Goal: Answer question/provide support

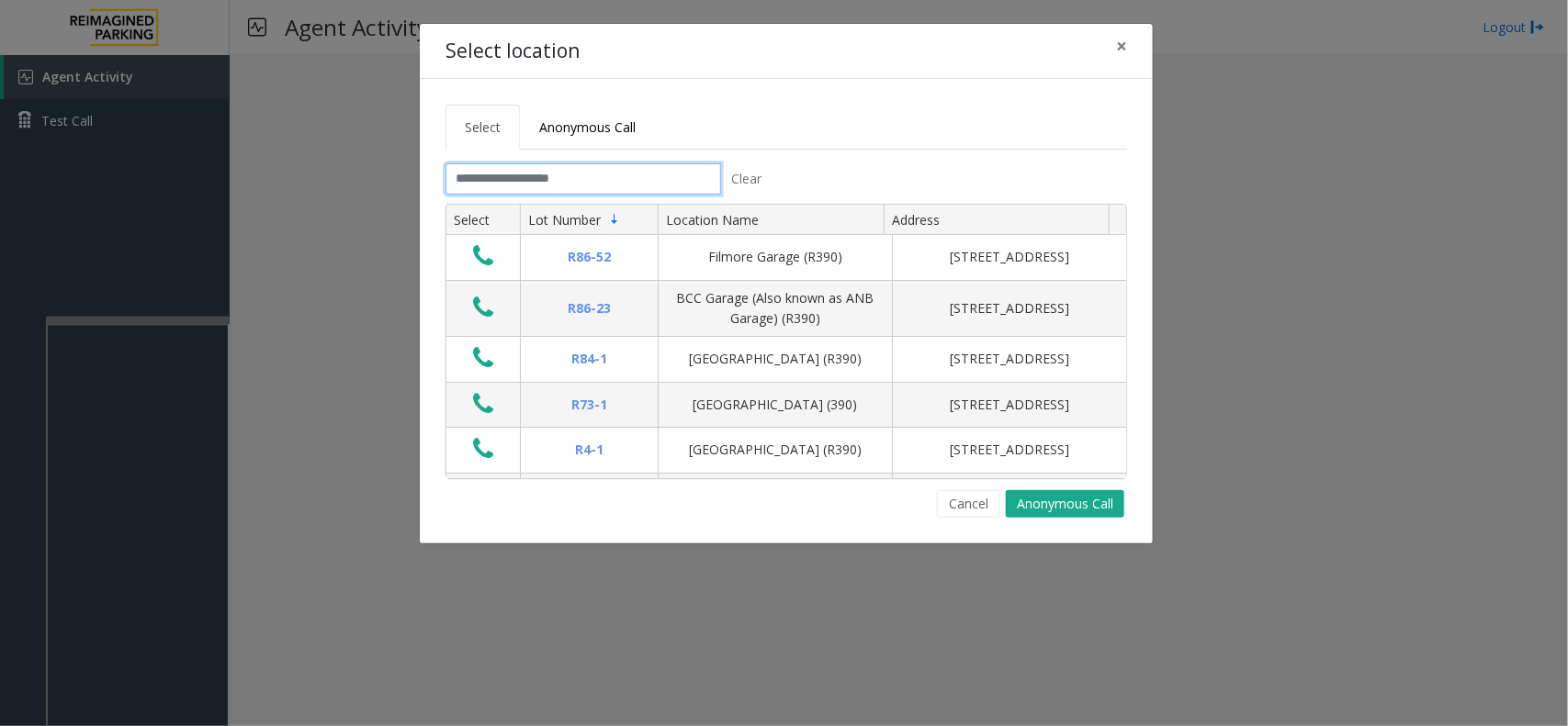
click at [557, 177] on input "text" at bounding box center [583, 179] width 275 height 31
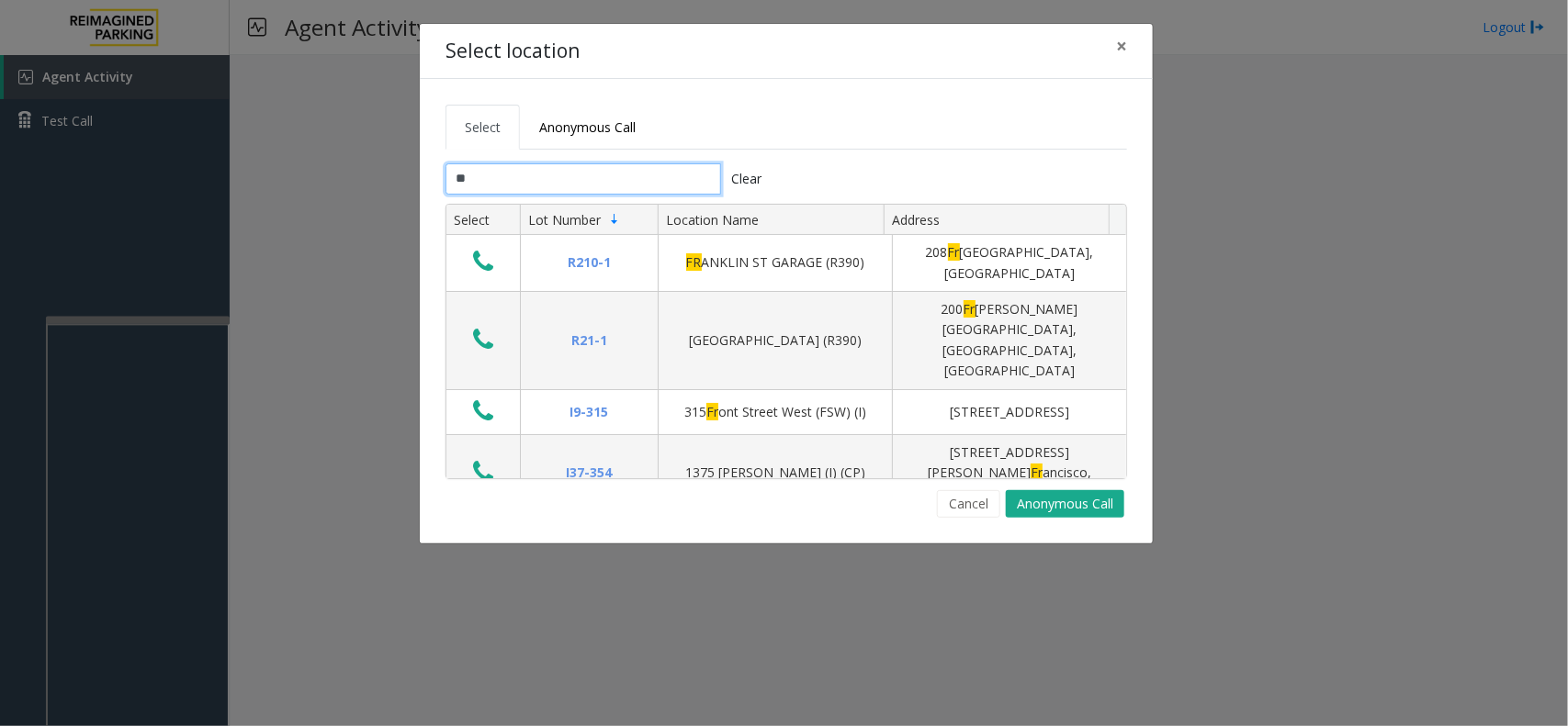
type input "*"
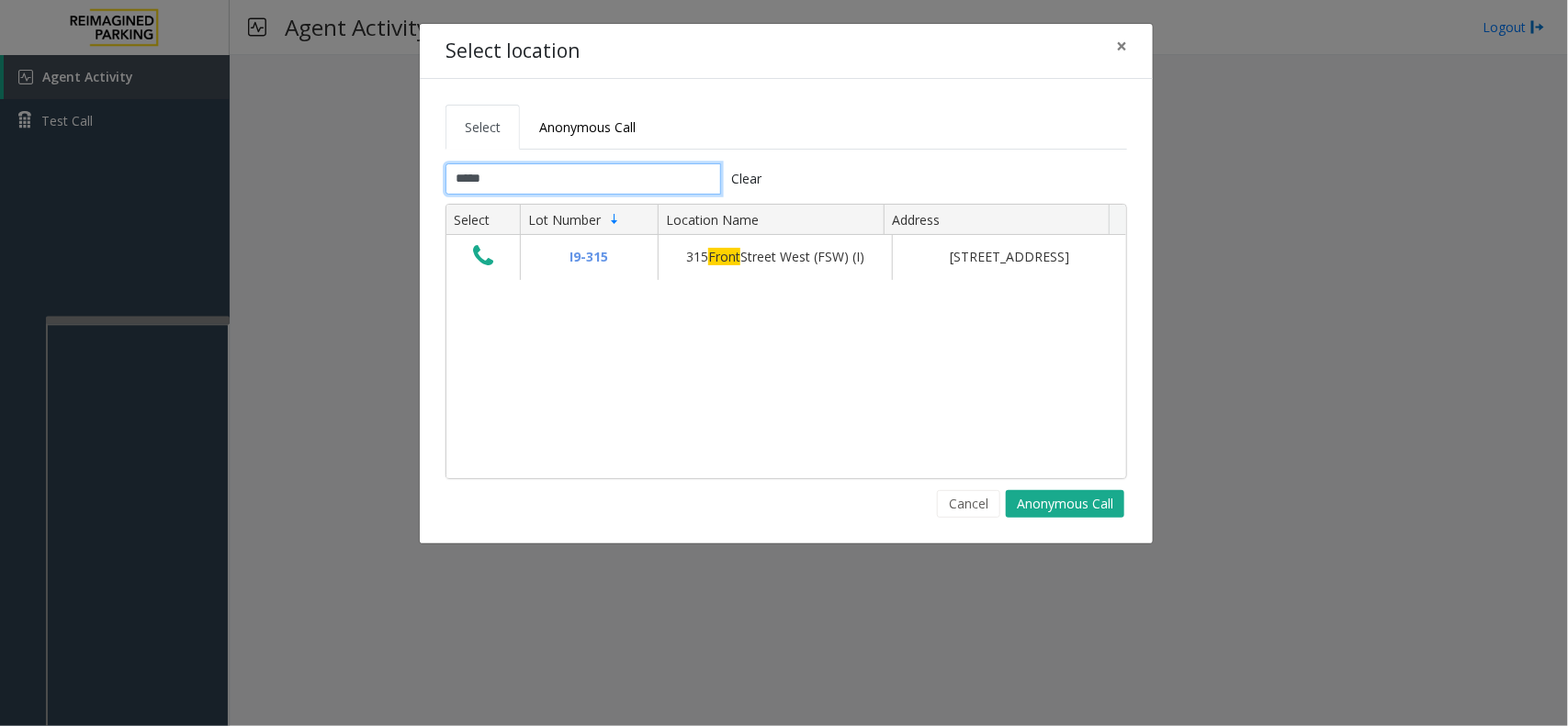
click at [544, 177] on input "*****" at bounding box center [583, 179] width 275 height 31
type input "*"
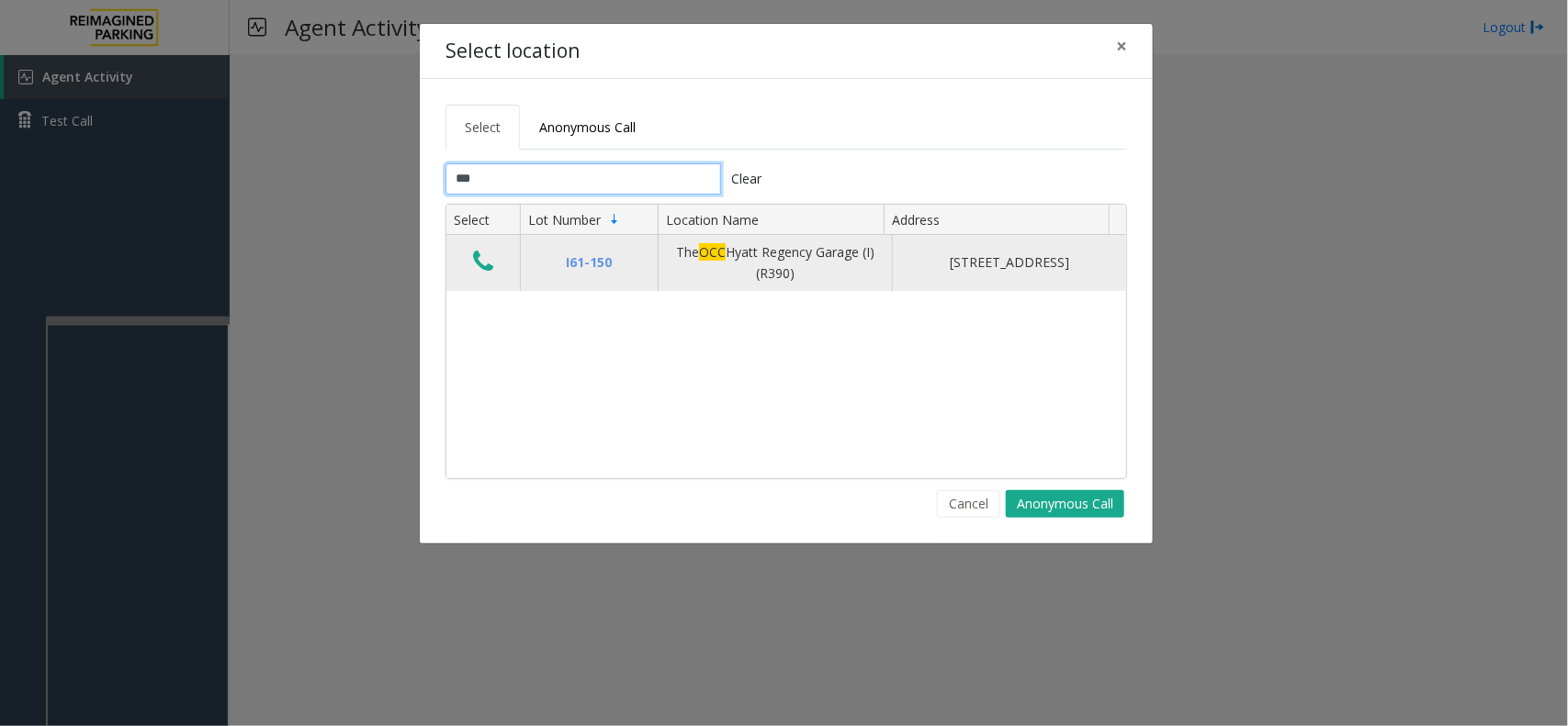
type input "***"
click at [491, 263] on icon "Data table" at bounding box center [483, 261] width 20 height 26
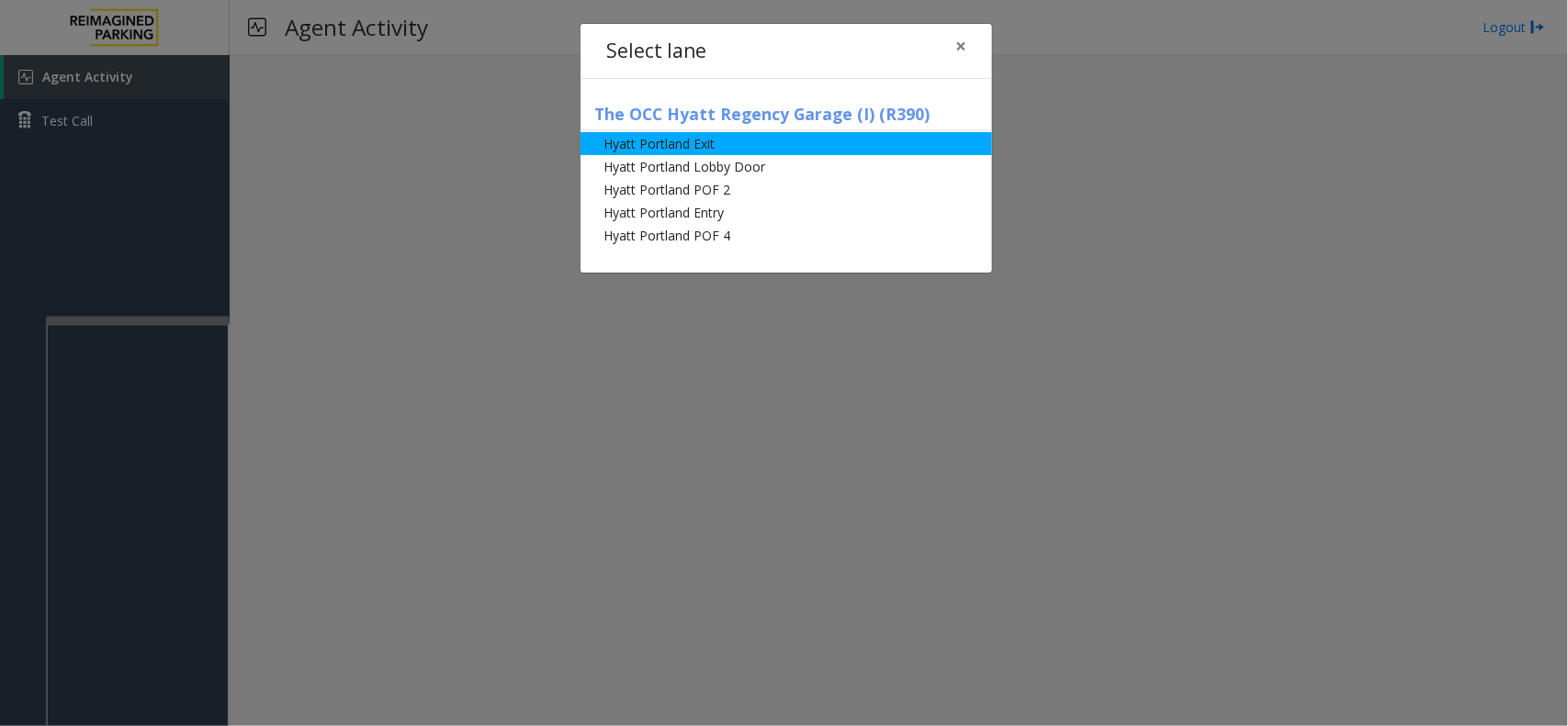
click at [746, 139] on li "Hyatt Portland Exit" at bounding box center [786, 143] width 411 height 23
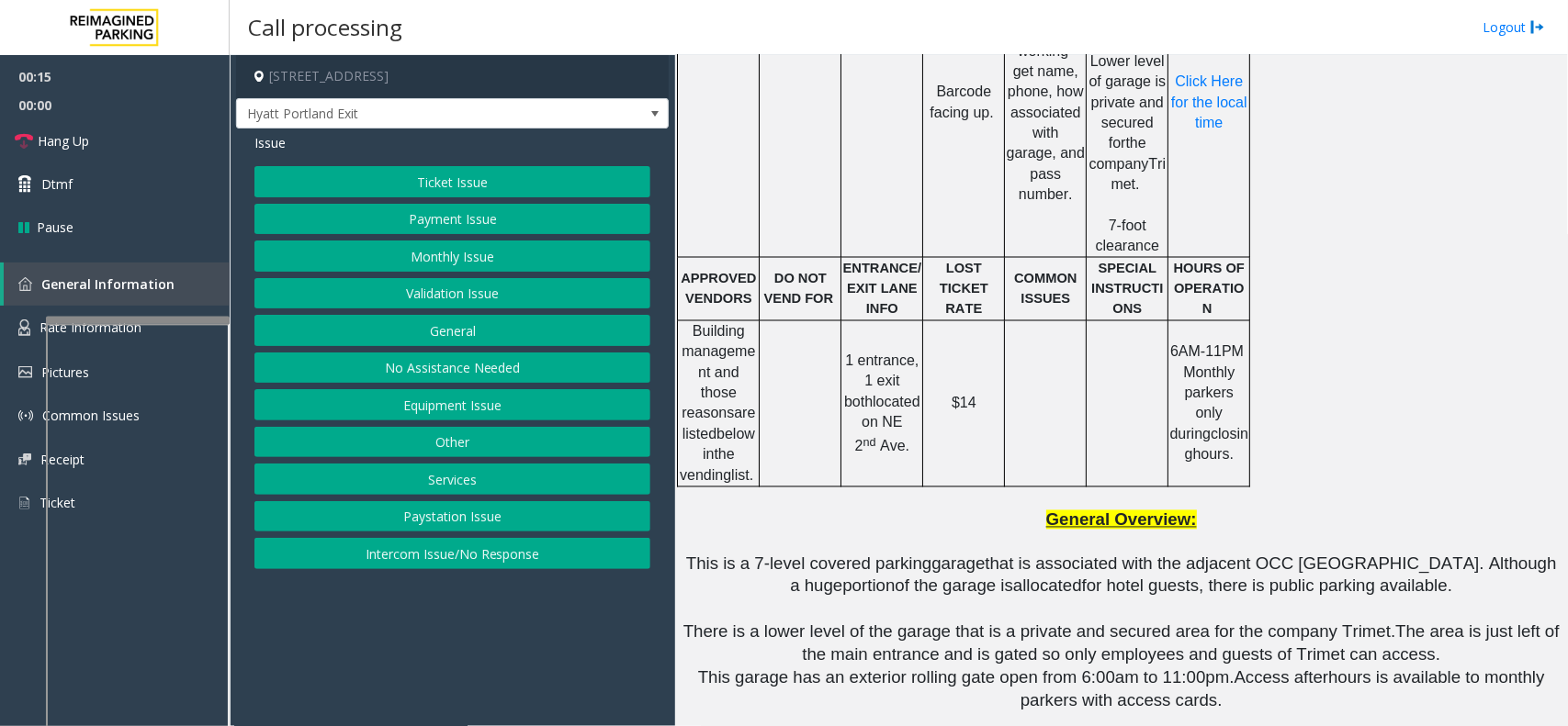
scroll to position [1491, 0]
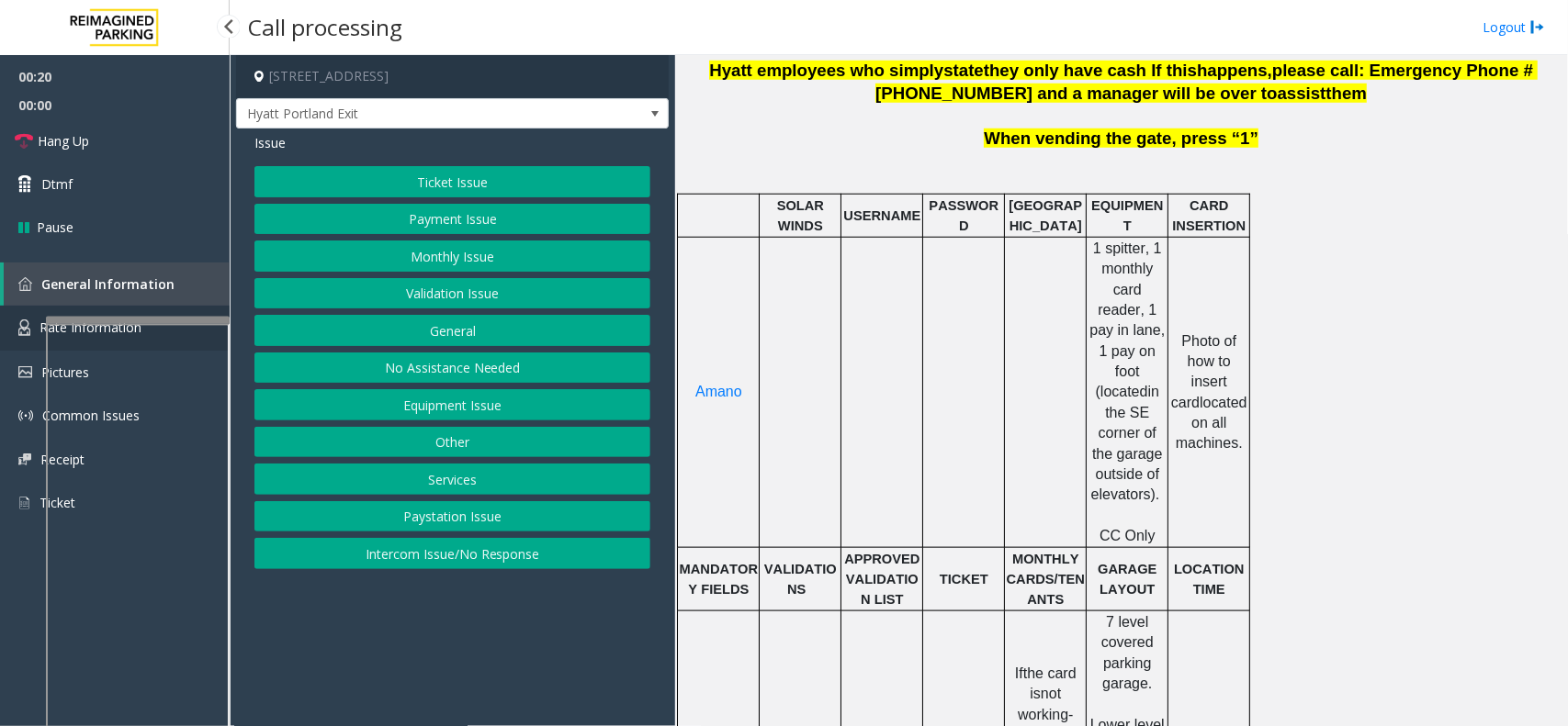
click at [34, 322] on link "Rate Information" at bounding box center [115, 328] width 229 height 45
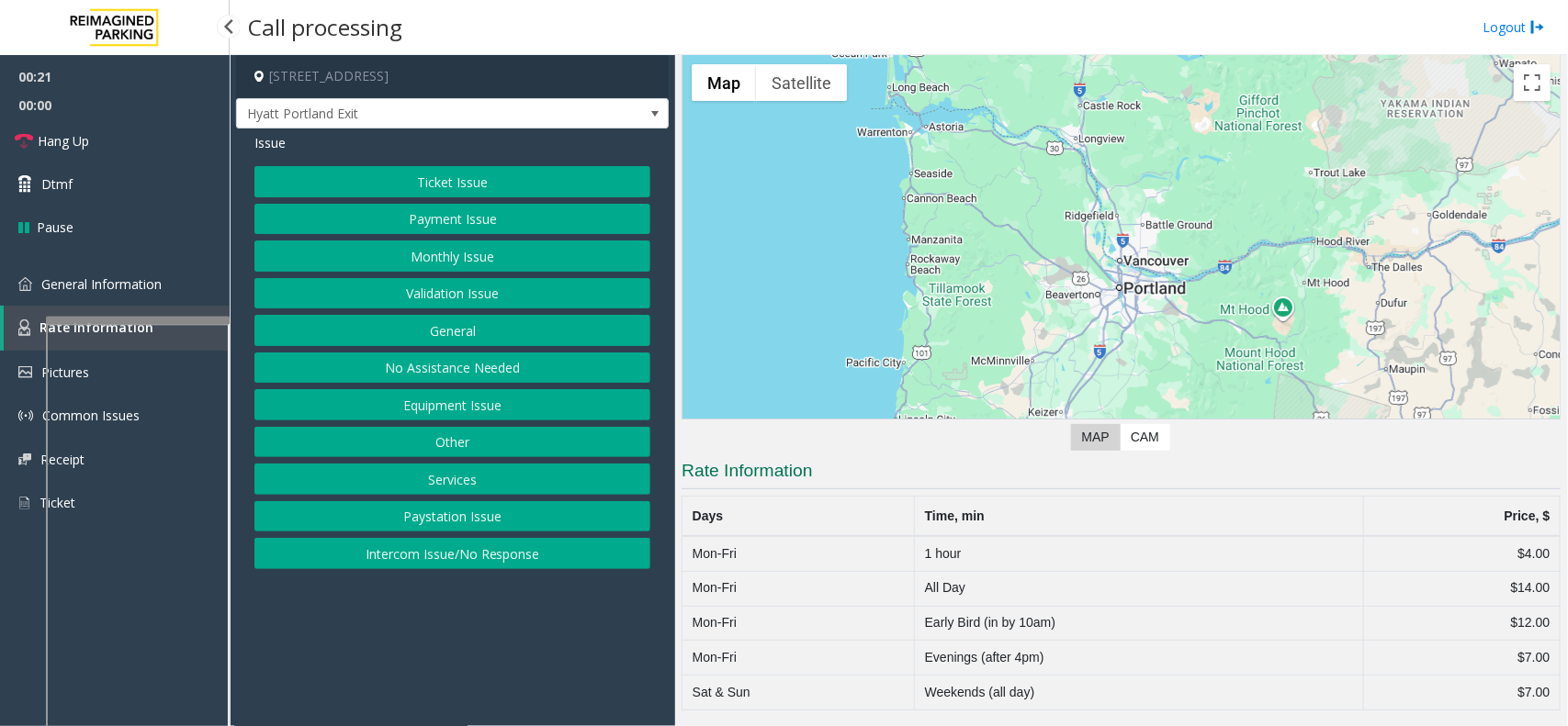
scroll to position [46, 0]
click at [44, 292] on link "General Information" at bounding box center [115, 284] width 229 height 43
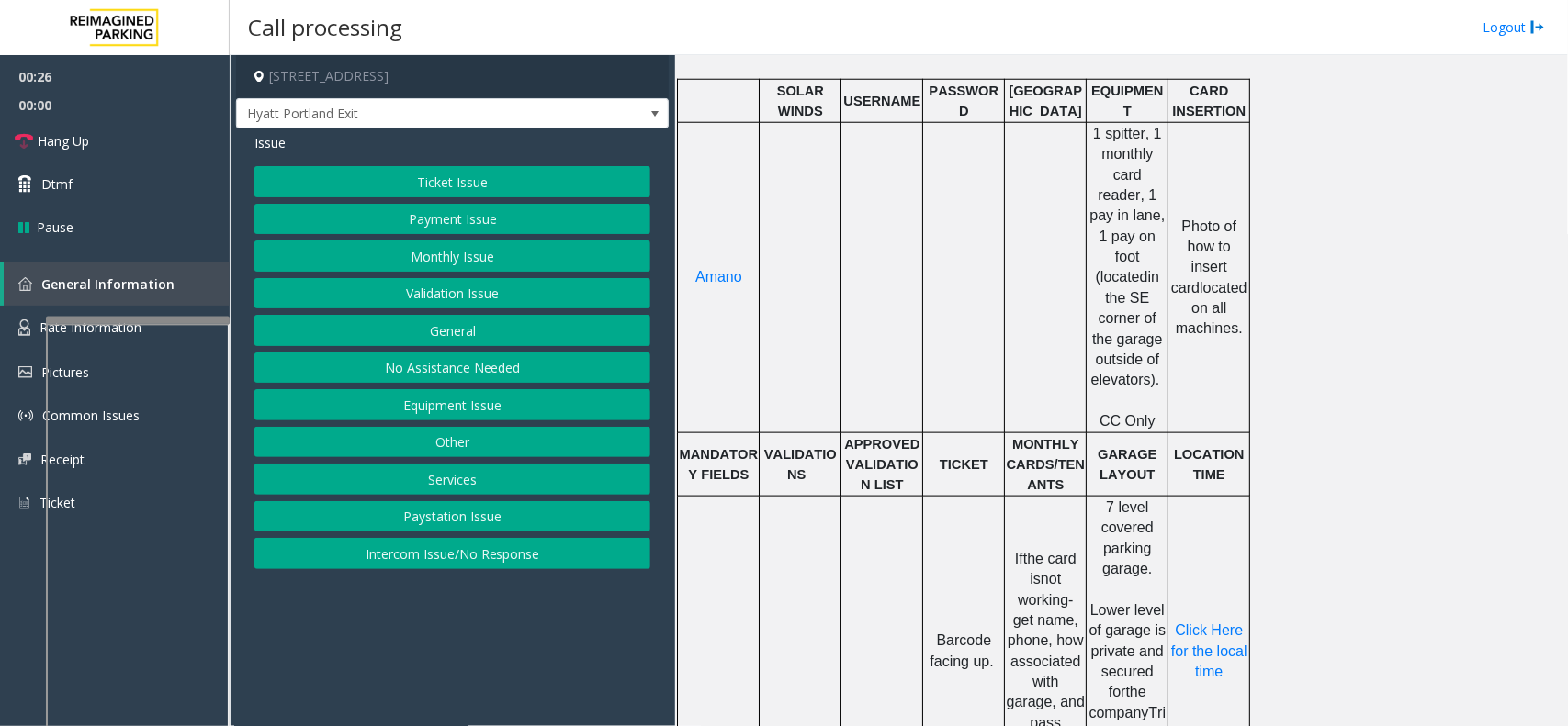
scroll to position [918, 0]
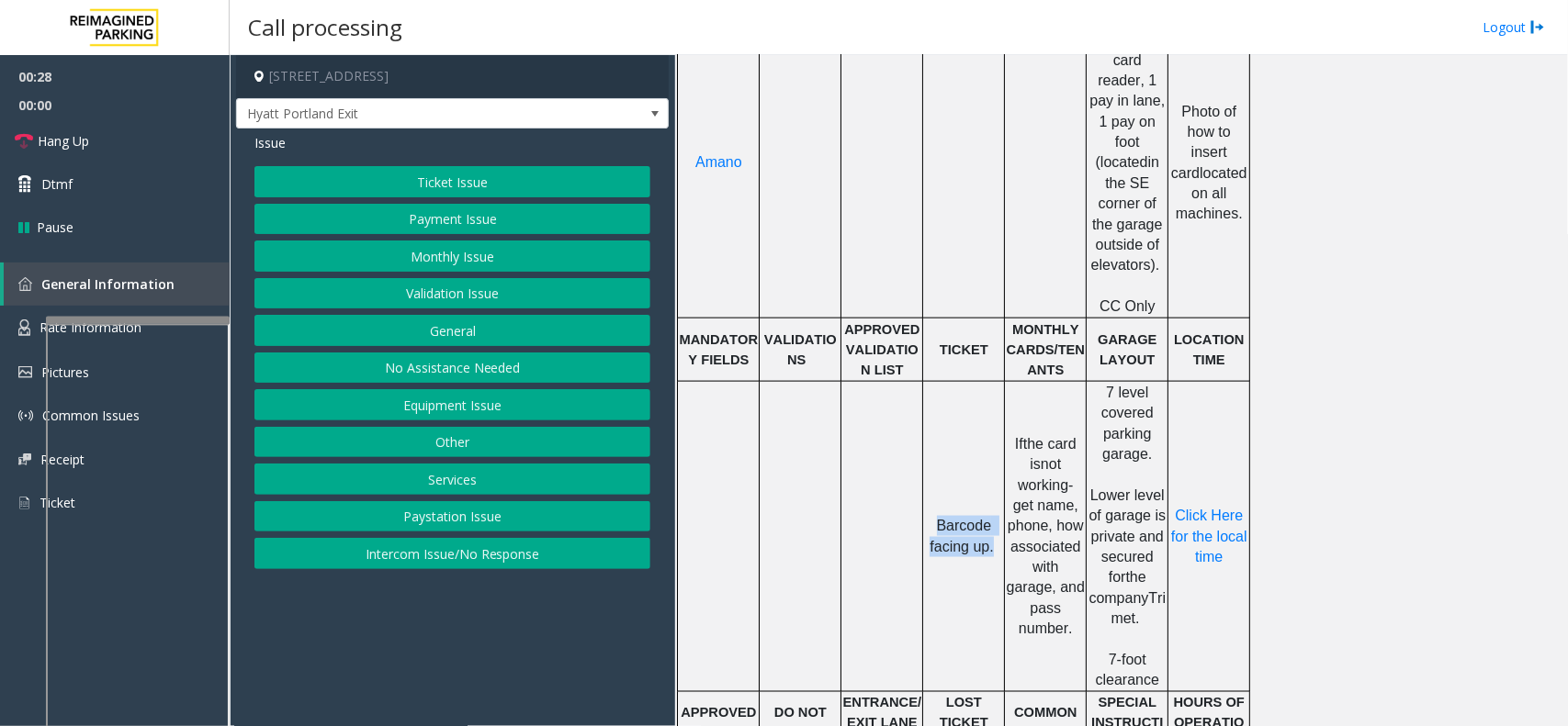
drag, startPoint x: 935, startPoint y: 496, endPoint x: 992, endPoint y: 515, distance: 60.1
click at [992, 516] on p "Barcode facing up." at bounding box center [963, 536] width 79 height 41
click at [964, 464] on td "Barcode facing up." at bounding box center [963, 536] width 82 height 310
click at [445, 189] on button "Ticket Issue" at bounding box center [452, 182] width 396 height 31
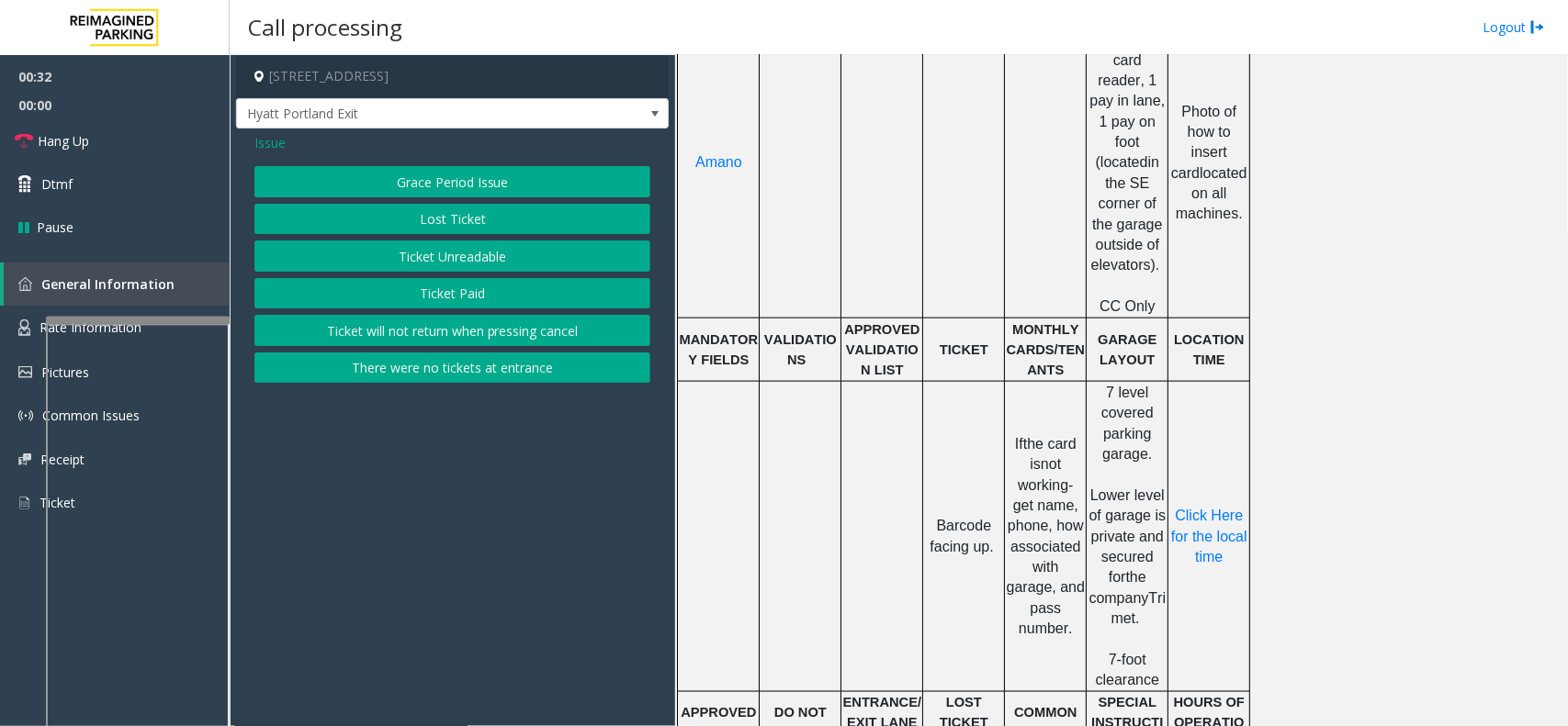
click at [461, 245] on button "Ticket Unreadable" at bounding box center [452, 256] width 396 height 31
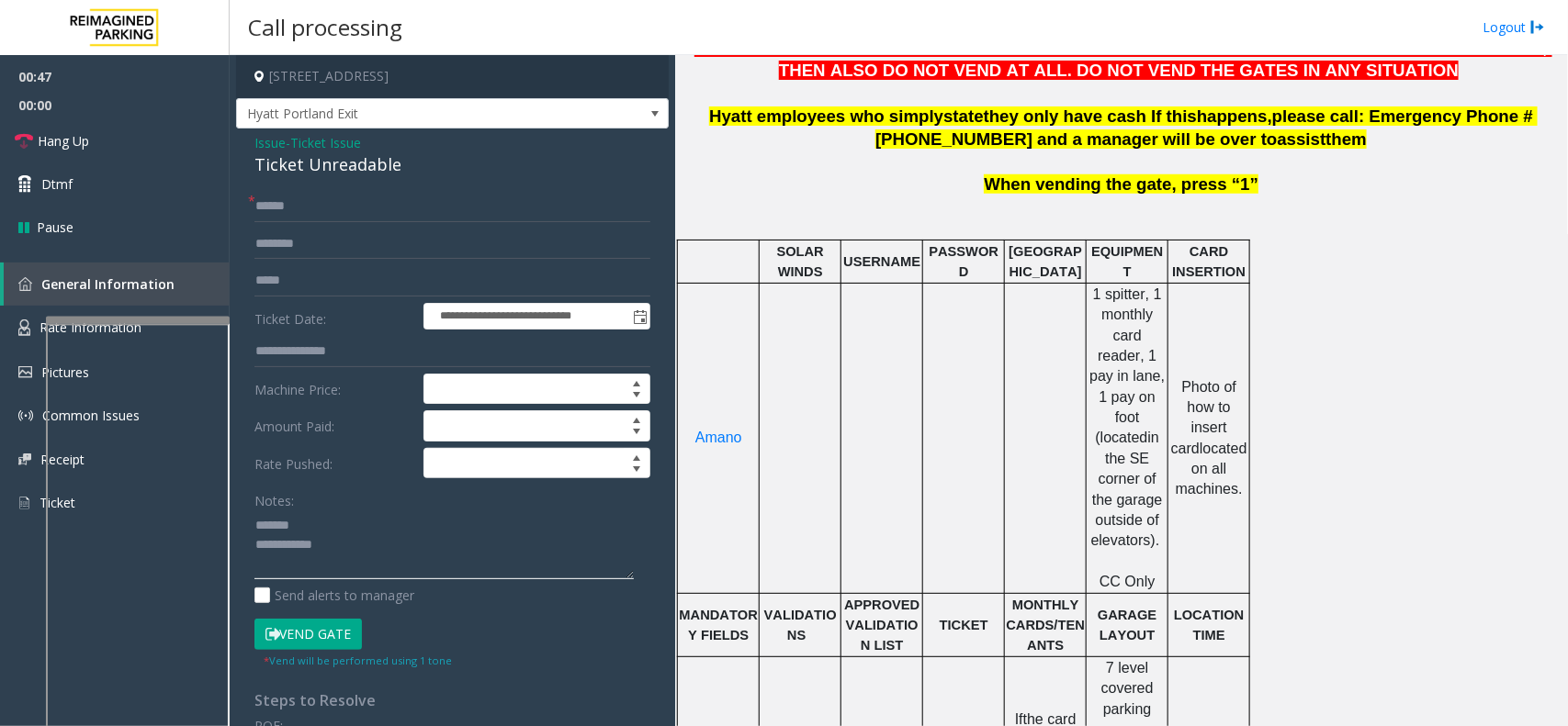
scroll to position [688, 0]
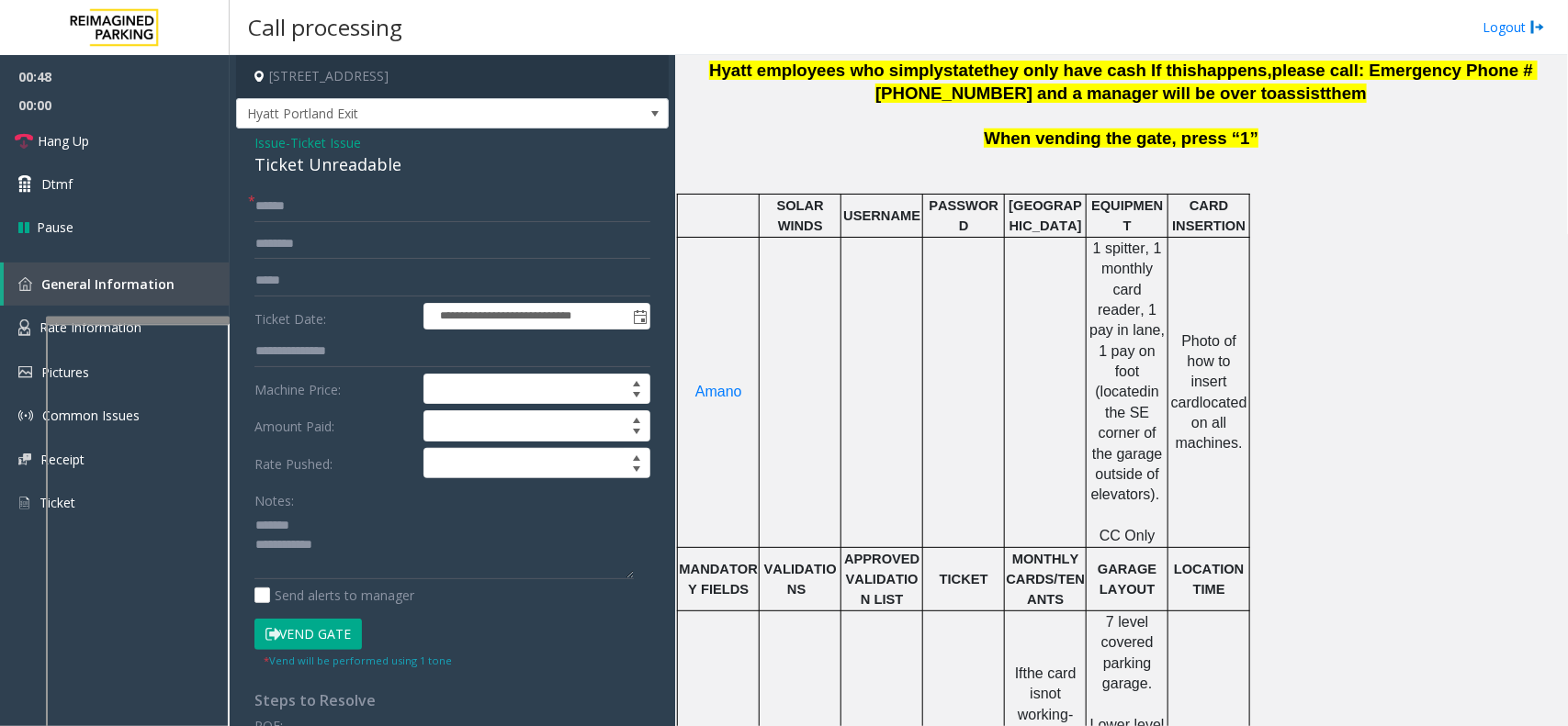
click at [276, 172] on div "Ticket Unreadable" at bounding box center [452, 165] width 396 height 25
type textarea "**********"
click at [346, 212] on input "text" at bounding box center [452, 206] width 396 height 31
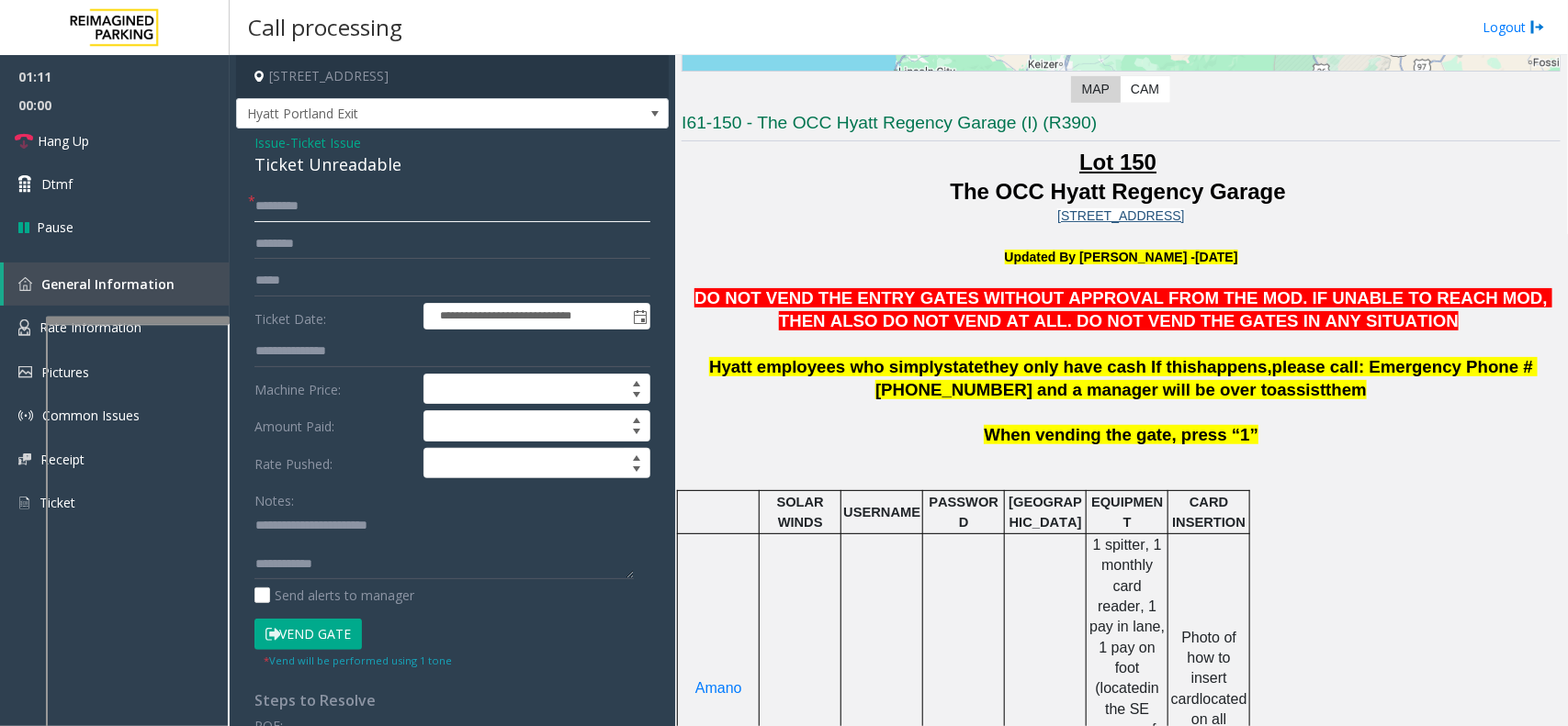
scroll to position [345, 0]
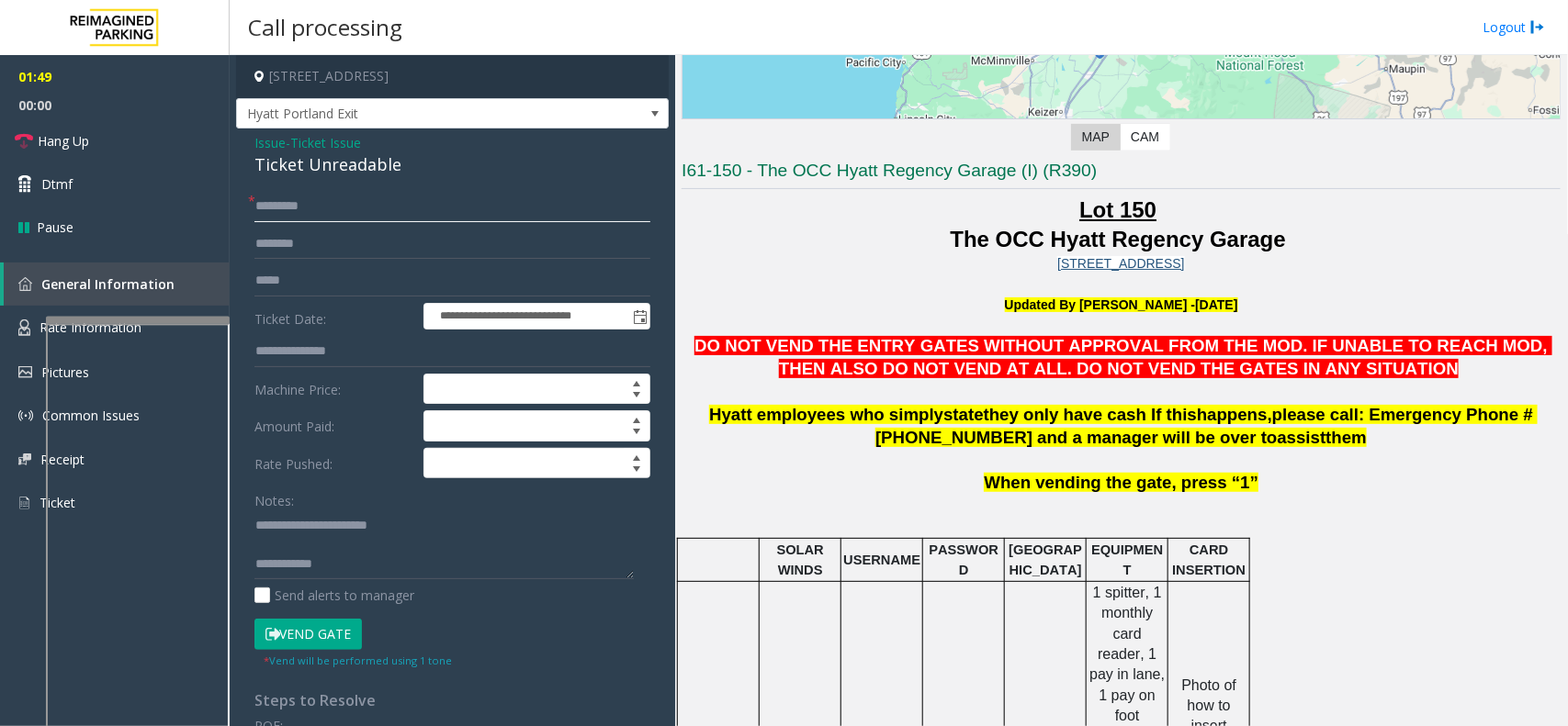
type input "*********"
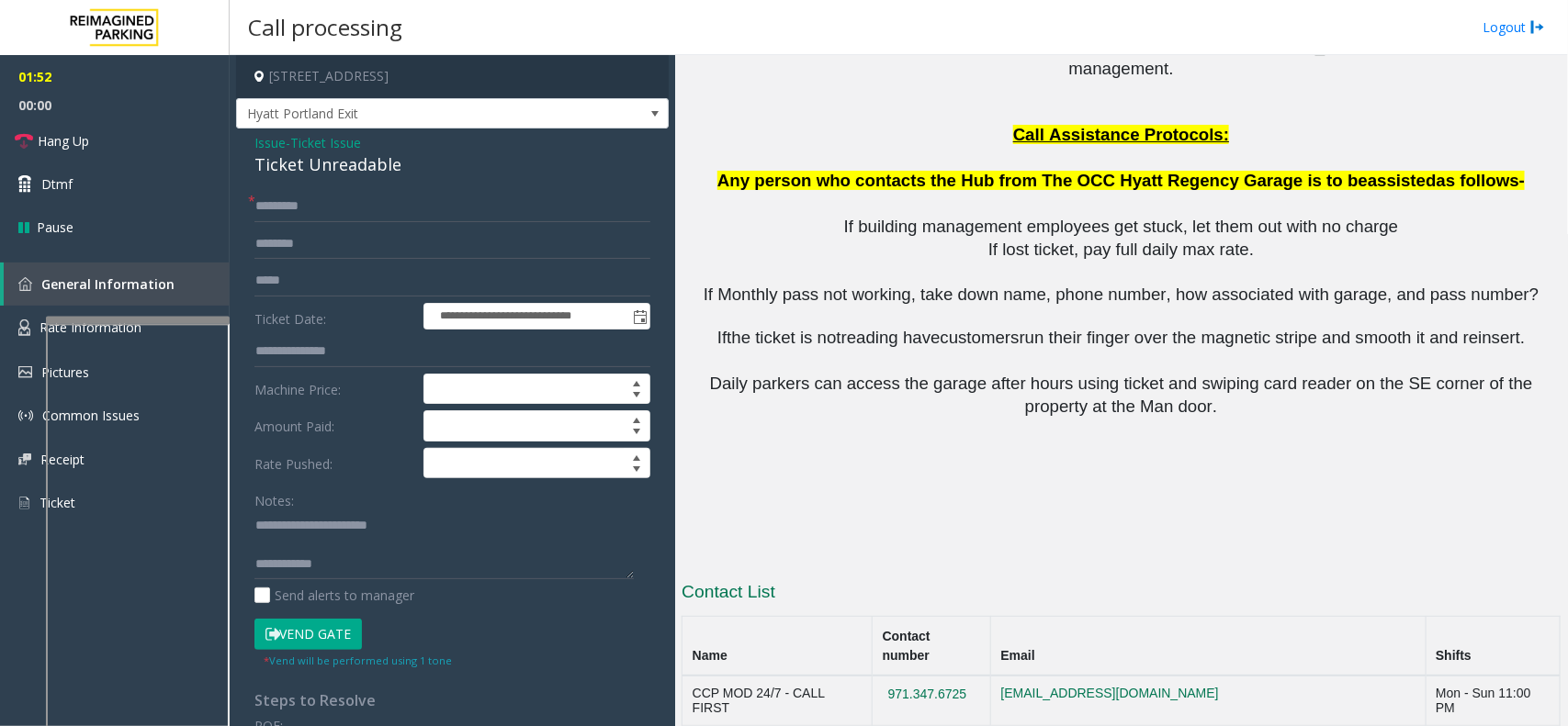
scroll to position [2302, 0]
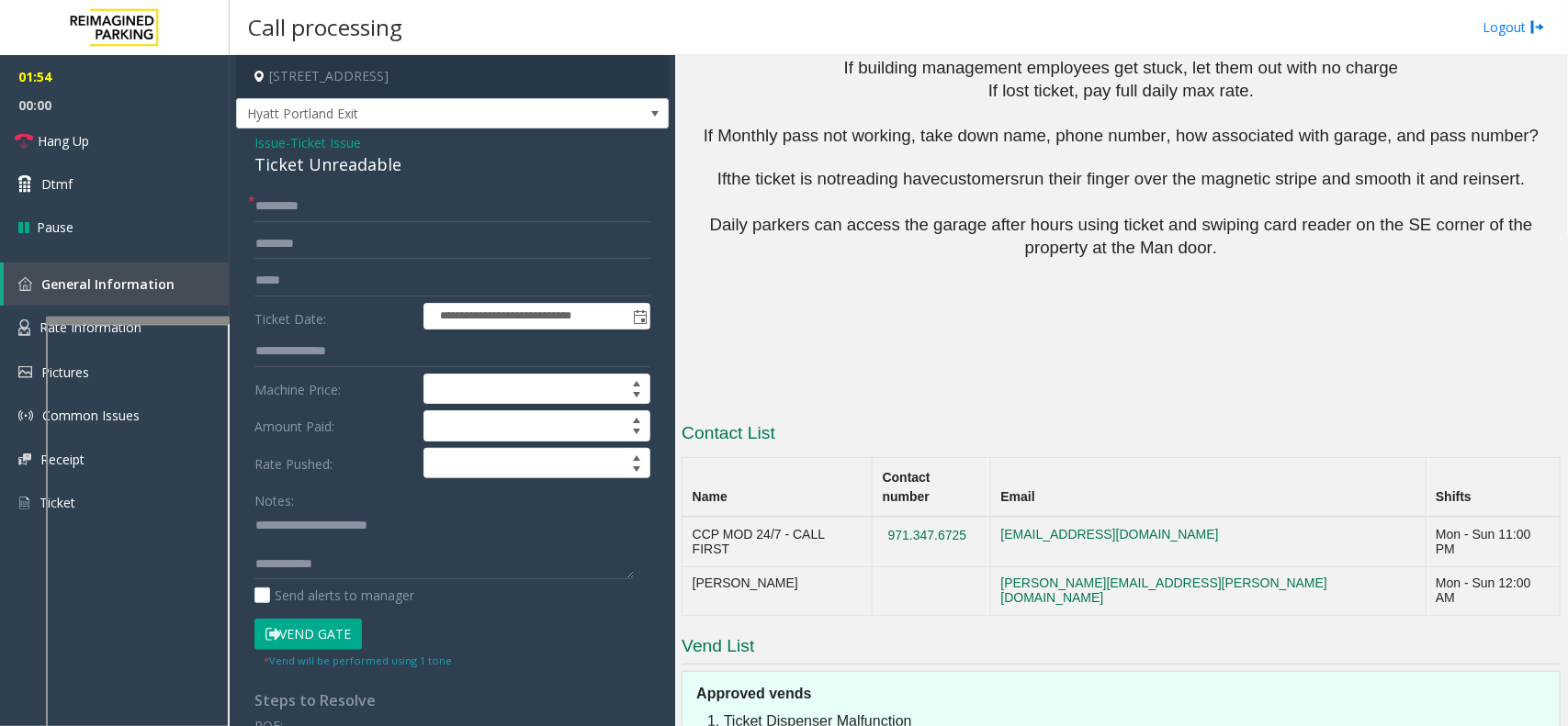
drag, startPoint x: 1042, startPoint y: 433, endPoint x: 915, endPoint y: 444, distance: 127.5
click at [915, 517] on tr "CCP MOD 24/7 - CALL FIRST [PHONE_NUMBER] [EMAIL_ADDRESS][DOMAIN_NAME] Mon - Sun…" at bounding box center [1121, 541] width 878 height 49
copy tr "971.347.6725"
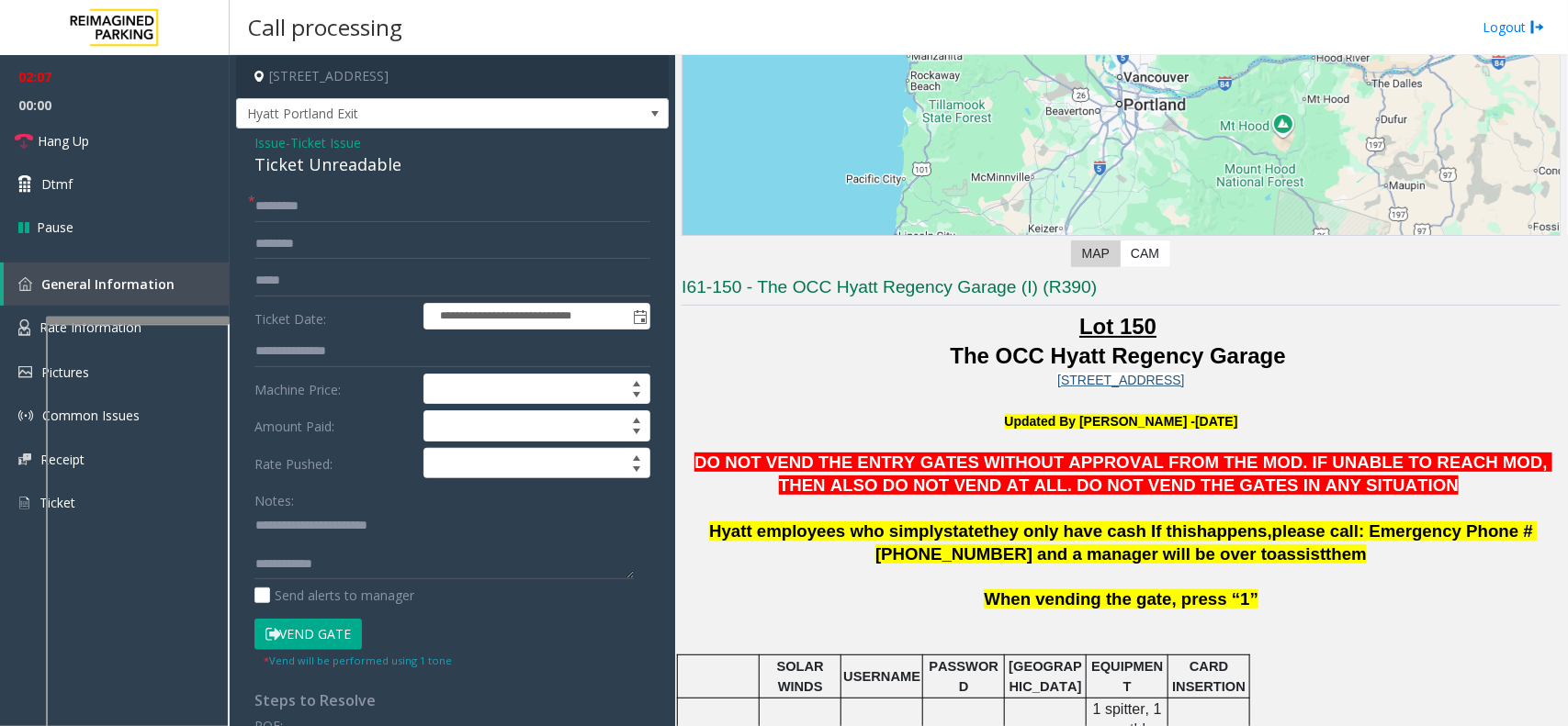
scroll to position [229, 0]
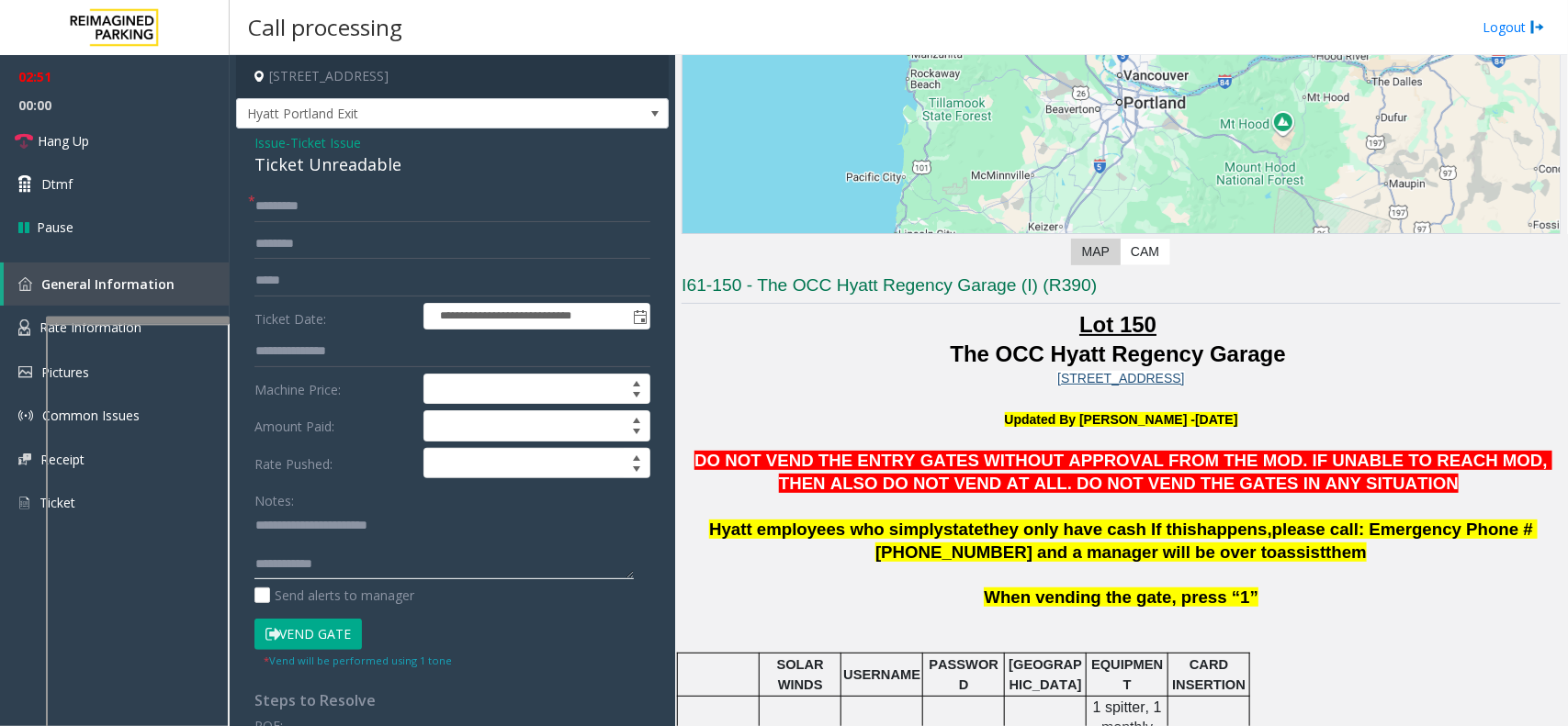
click at [483, 569] on textarea at bounding box center [444, 545] width 379 height 69
click at [401, 558] on textarea at bounding box center [444, 545] width 379 height 69
click at [373, 558] on textarea at bounding box center [444, 545] width 379 height 69
click at [375, 567] on textarea at bounding box center [444, 545] width 379 height 69
click at [111, 147] on link "Hang Up" at bounding box center [115, 141] width 229 height 43
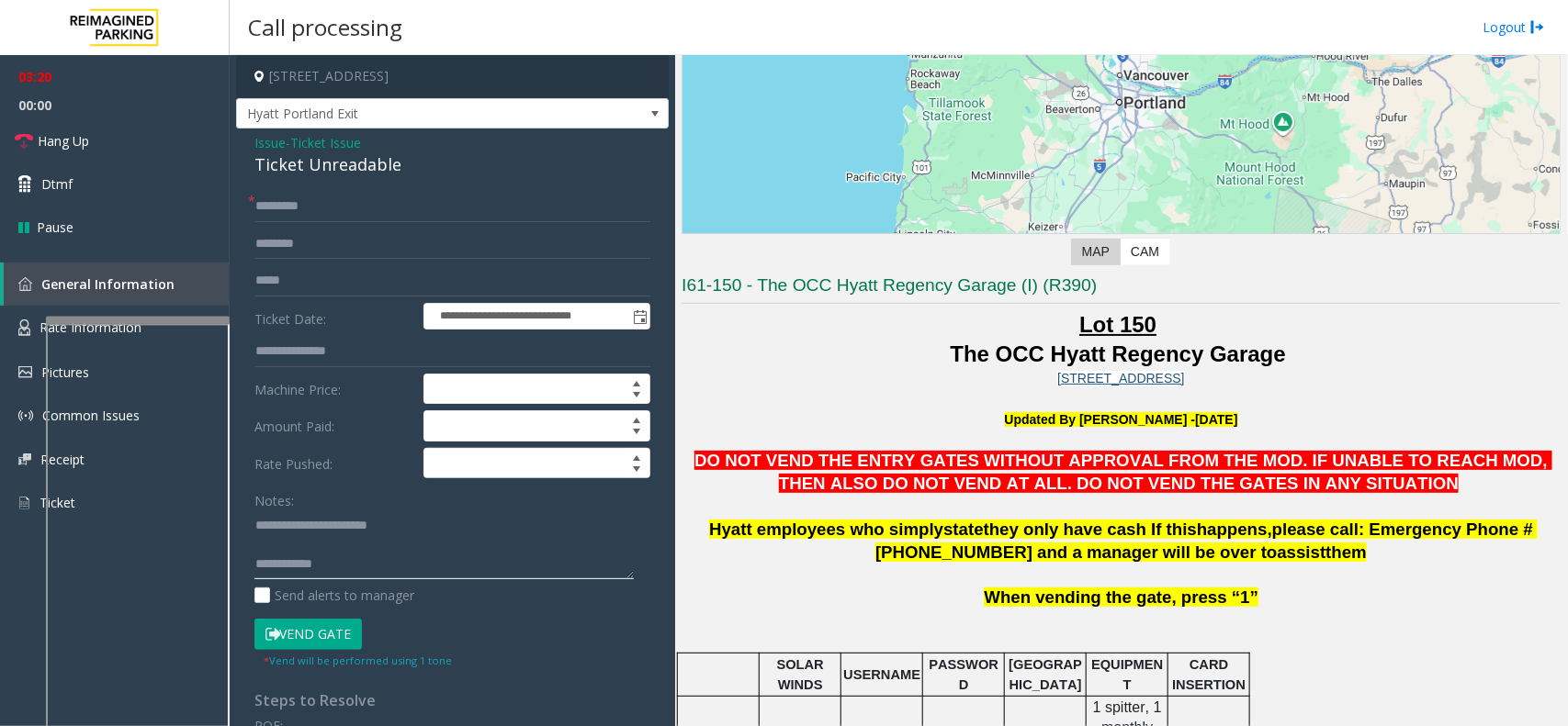
click at [396, 561] on textarea at bounding box center [444, 545] width 379 height 69
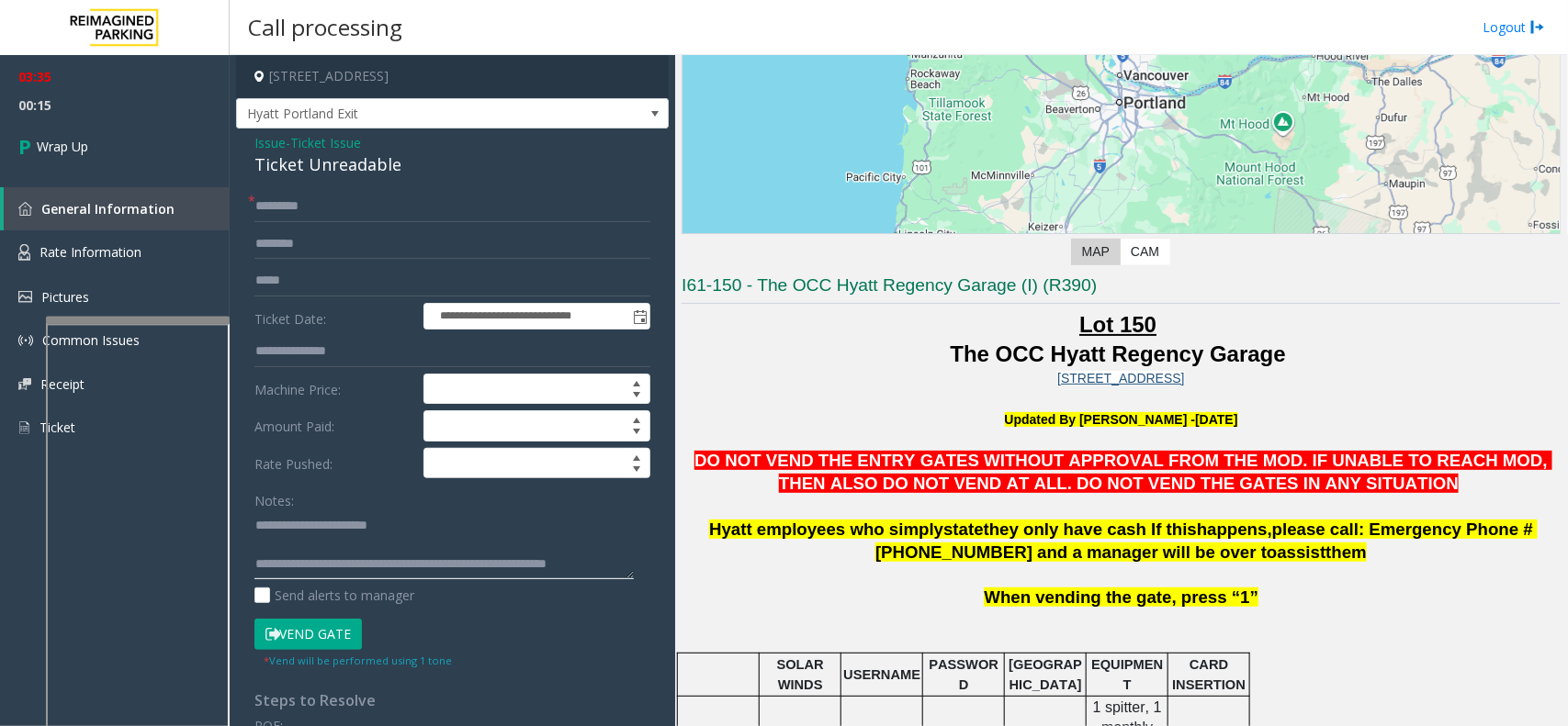
scroll to position [12, 0]
drag, startPoint x: 416, startPoint y: 510, endPoint x: 393, endPoint y: 560, distance: 55.0
type textarea "**********"
click at [363, 252] on input "text" at bounding box center [452, 244] width 396 height 31
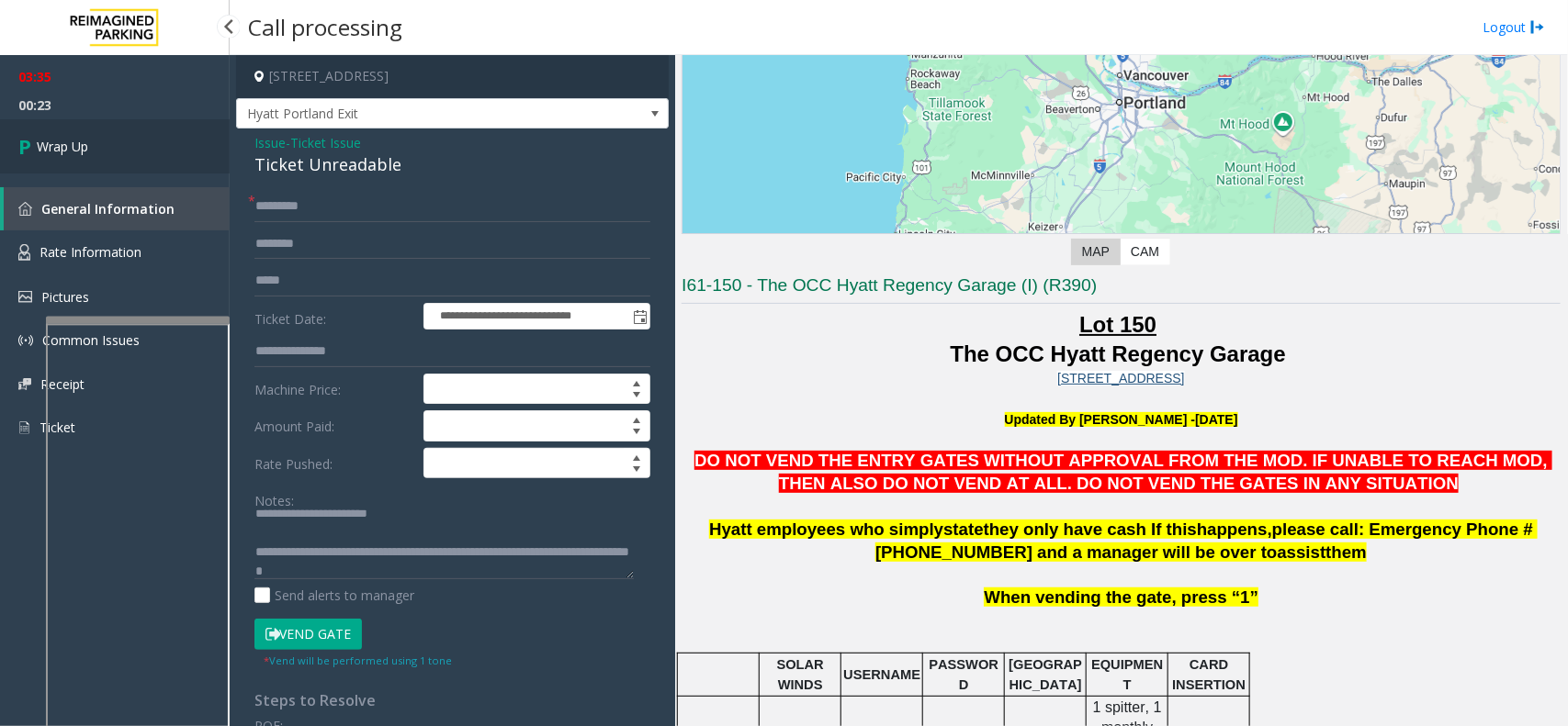
click at [131, 153] on link "Wrap Up" at bounding box center [115, 146] width 229 height 54
